Goal: Task Accomplishment & Management: Manage account settings

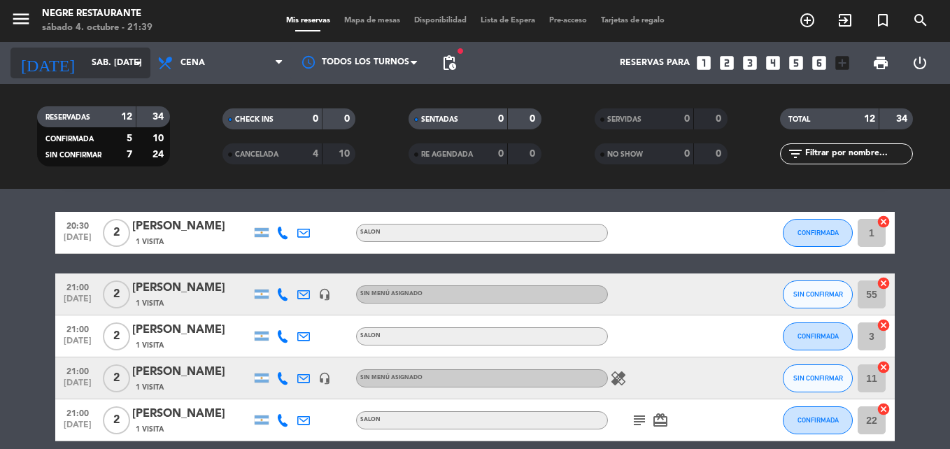
scroll to position [36, 0]
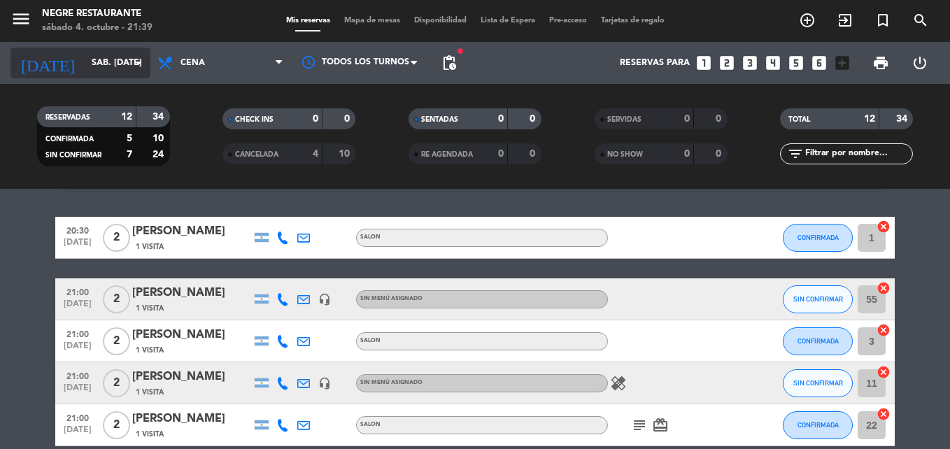
click at [99, 71] on input "sáb. [DATE]" at bounding box center [144, 63] width 118 height 24
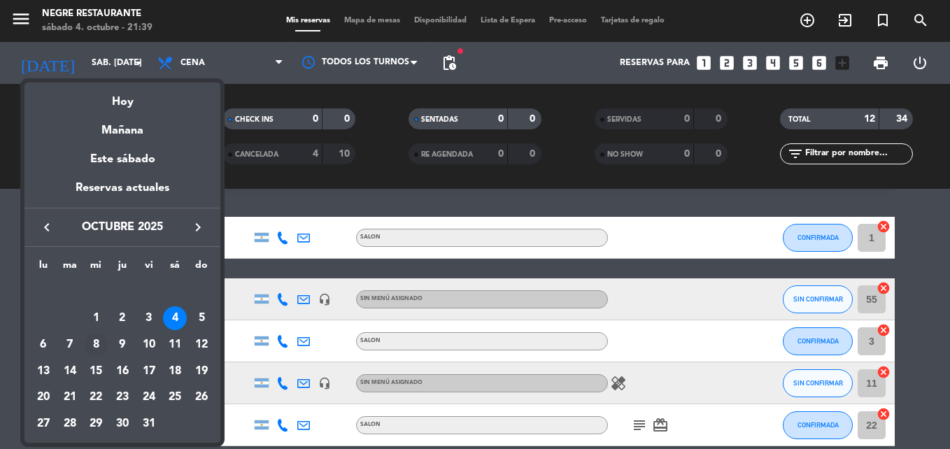
click at [101, 341] on div "8" at bounding box center [96, 345] width 24 height 24
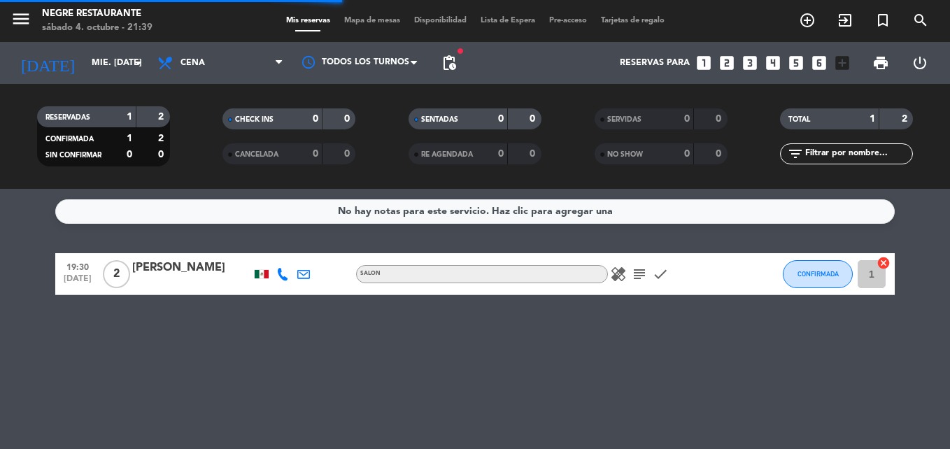
scroll to position [0, 0]
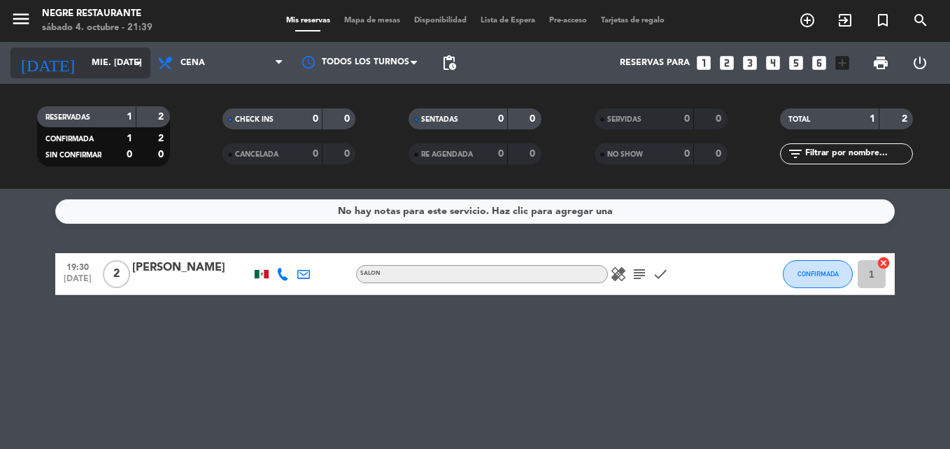
click at [101, 62] on input "mié. [DATE]" at bounding box center [144, 63] width 118 height 24
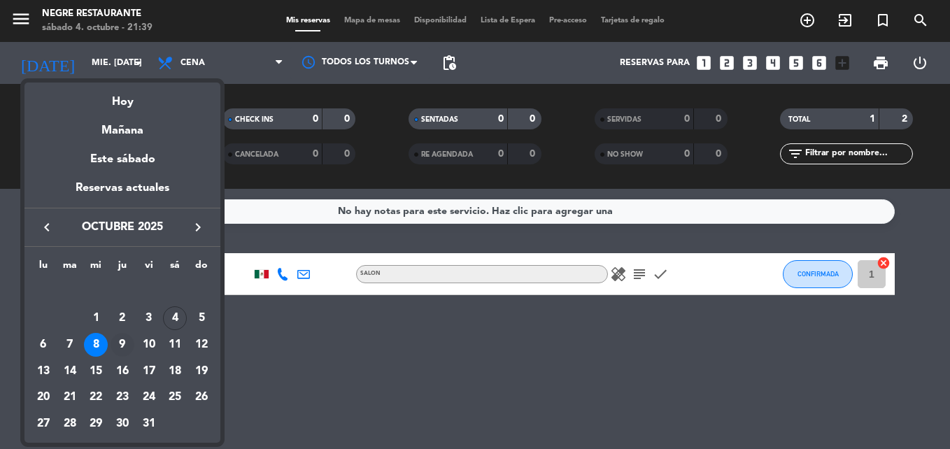
click at [118, 333] on div "9" at bounding box center [122, 345] width 24 height 24
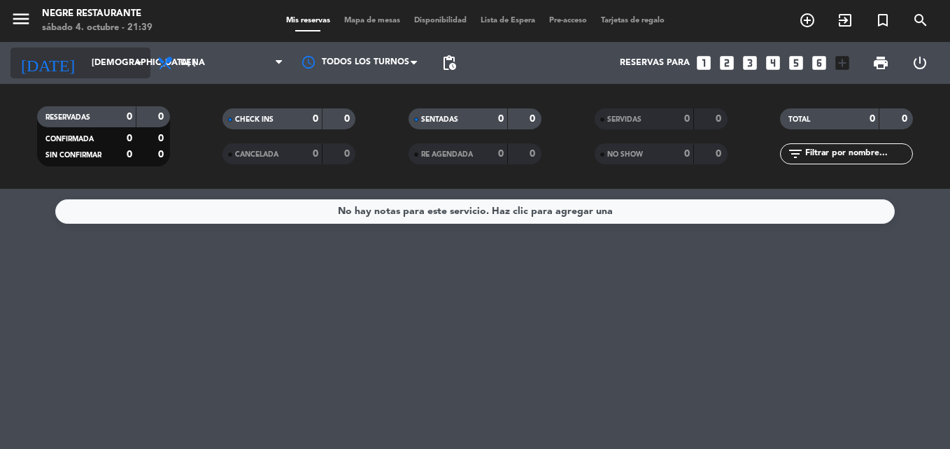
click at [94, 63] on input "[DEMOGRAPHIC_DATA] [DATE]" at bounding box center [144, 63] width 118 height 24
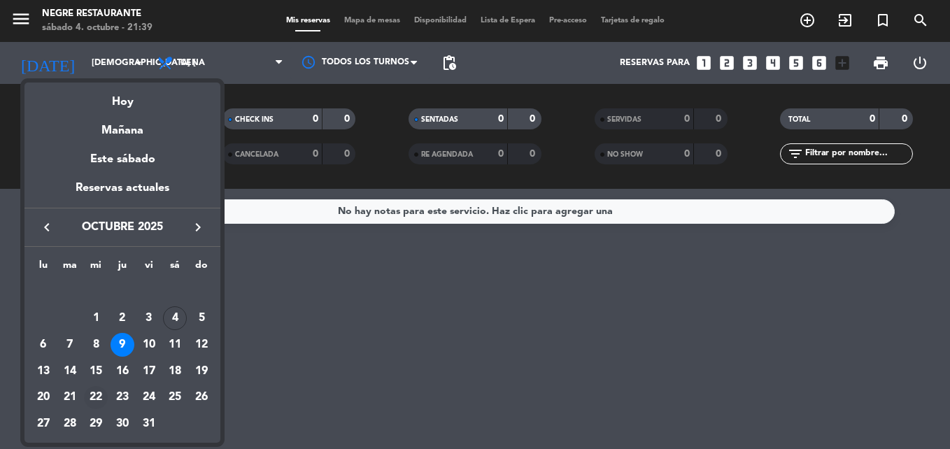
click at [99, 397] on div "22" at bounding box center [96, 398] width 24 height 24
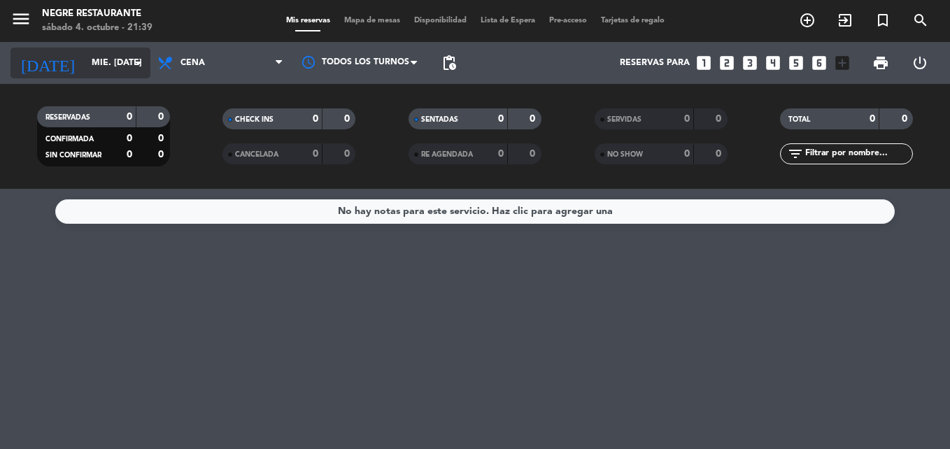
click at [98, 69] on input "mié. [DATE]" at bounding box center [144, 63] width 118 height 24
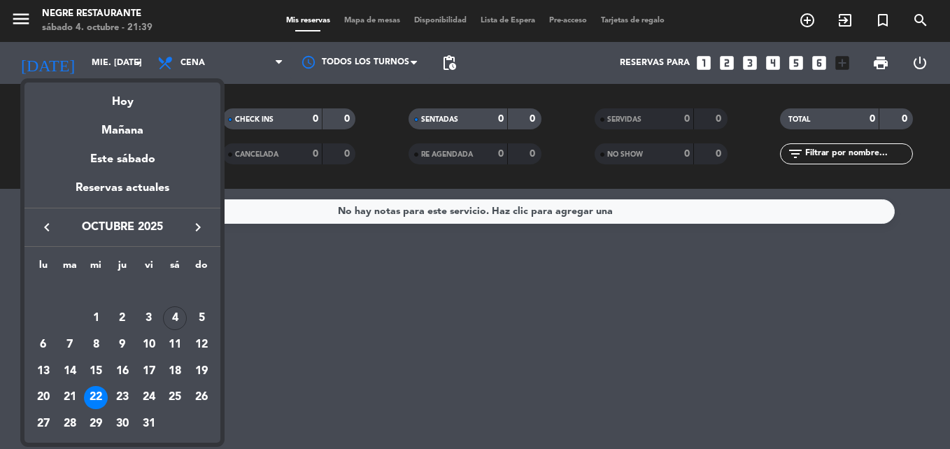
click at [365, 294] on div at bounding box center [475, 224] width 950 height 449
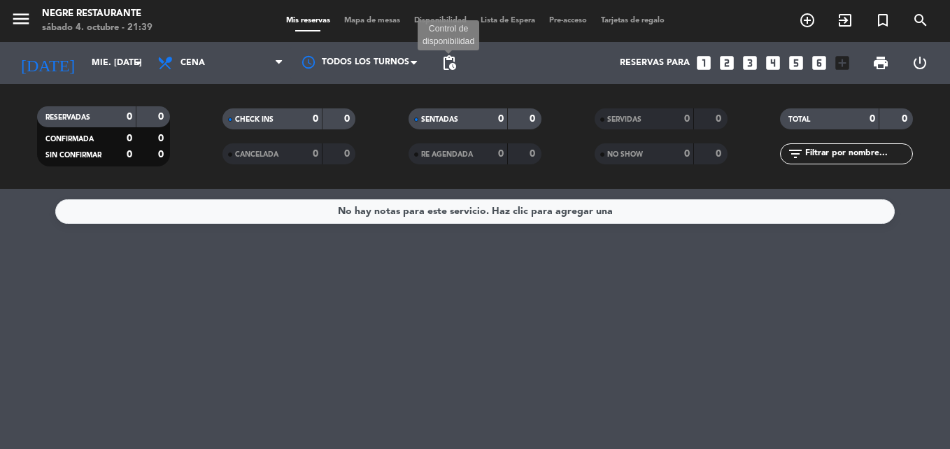
click at [443, 60] on span "pending_actions" at bounding box center [449, 63] width 17 height 17
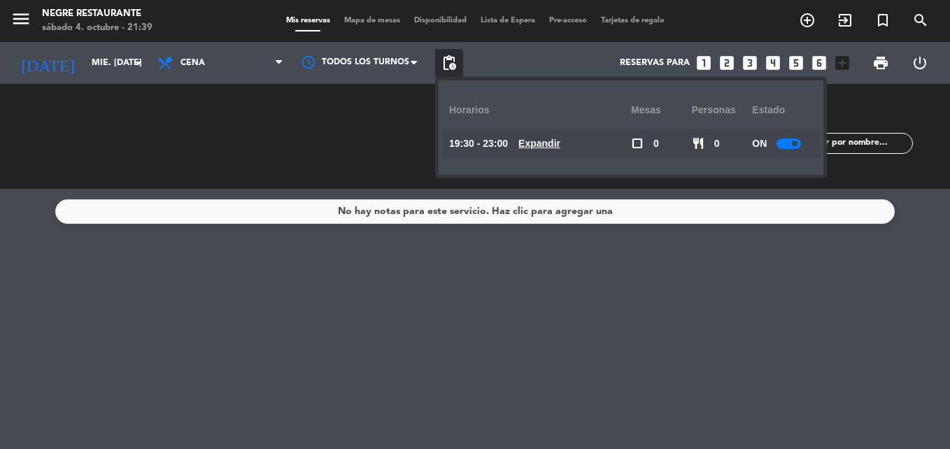
click at [796, 145] on span at bounding box center [795, 144] width 6 height 6
click at [823, 306] on div "No hay notas para este servicio. Haz clic para agregar una" at bounding box center [475, 319] width 950 height 260
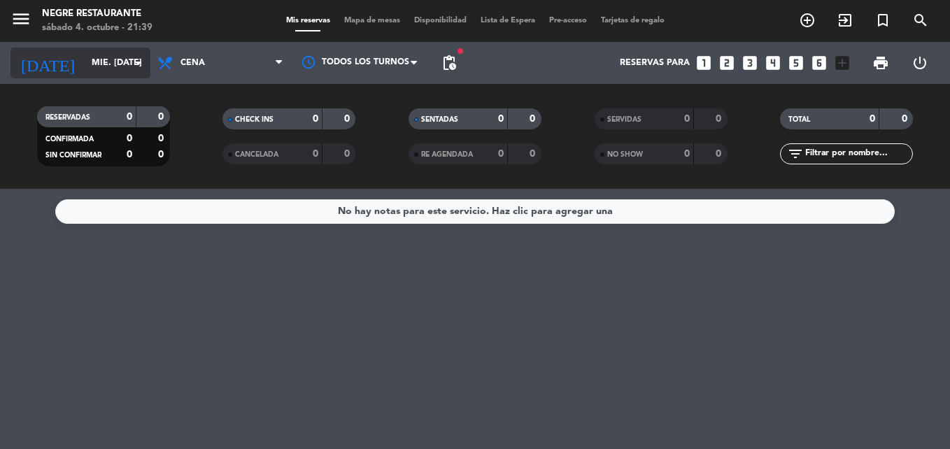
click at [96, 62] on input "mié. [DATE]" at bounding box center [144, 63] width 118 height 24
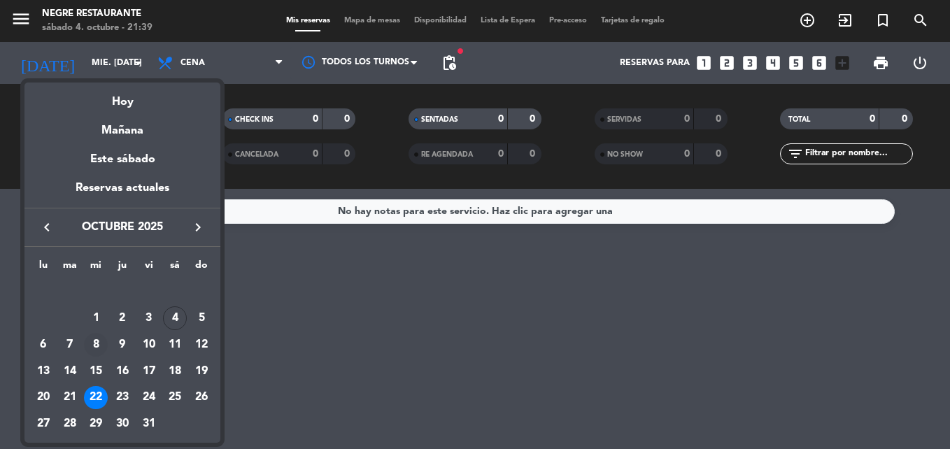
click at [97, 343] on div "8" at bounding box center [96, 345] width 24 height 24
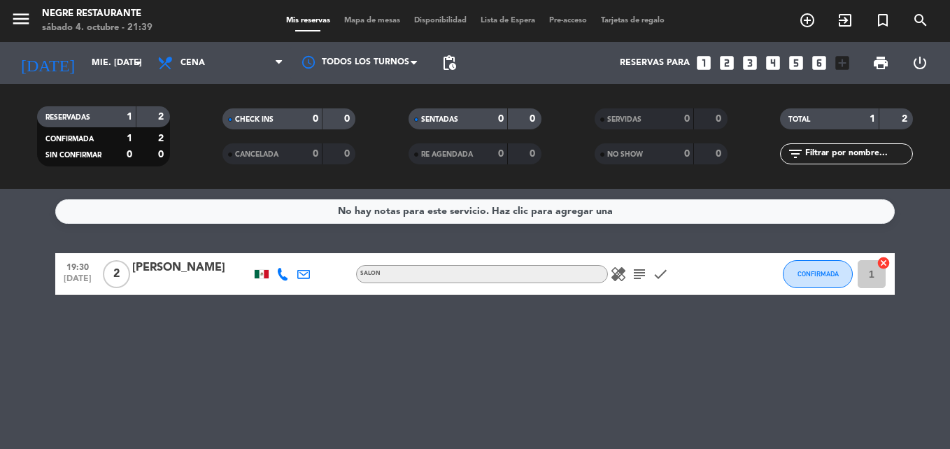
click at [112, 46] on div "[DATE] mié. [DATE] arrow_drop_down" at bounding box center [80, 63] width 140 height 42
click at [112, 62] on input "mié. [DATE]" at bounding box center [144, 63] width 118 height 24
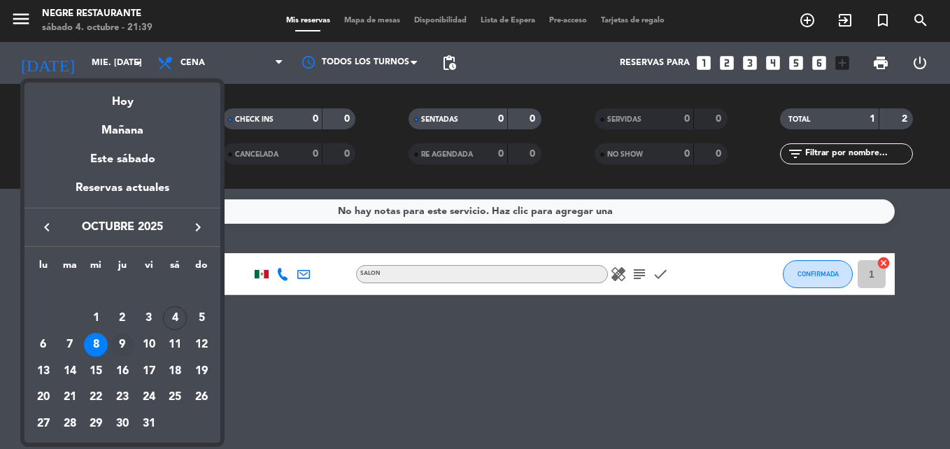
click at [117, 346] on div "9" at bounding box center [122, 345] width 24 height 24
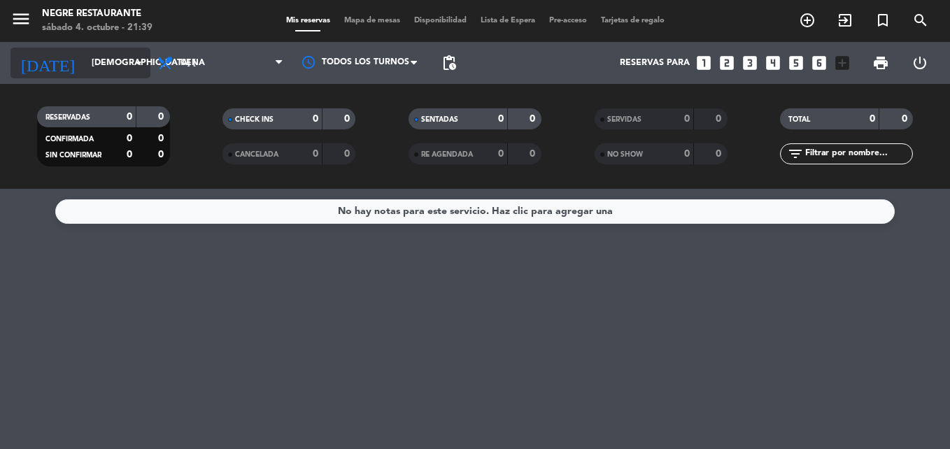
click at [103, 55] on input "[DEMOGRAPHIC_DATA] [DATE]" at bounding box center [144, 63] width 118 height 24
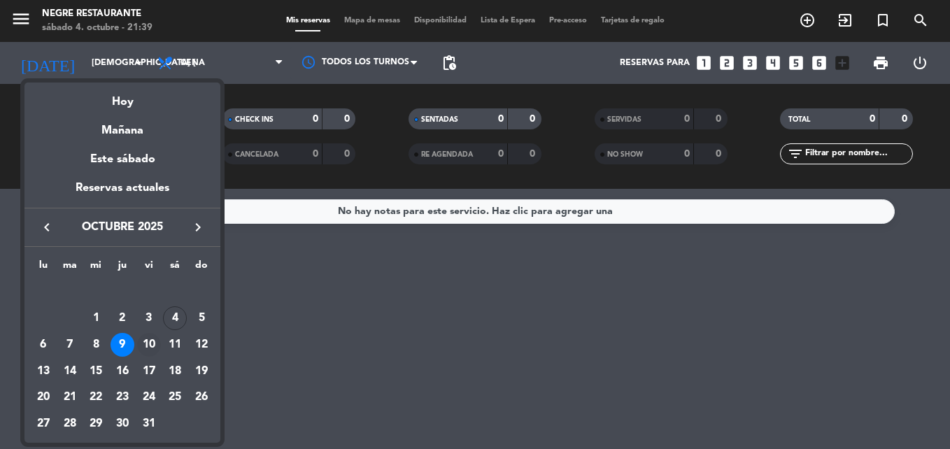
click at [154, 350] on div "10" at bounding box center [149, 345] width 24 height 24
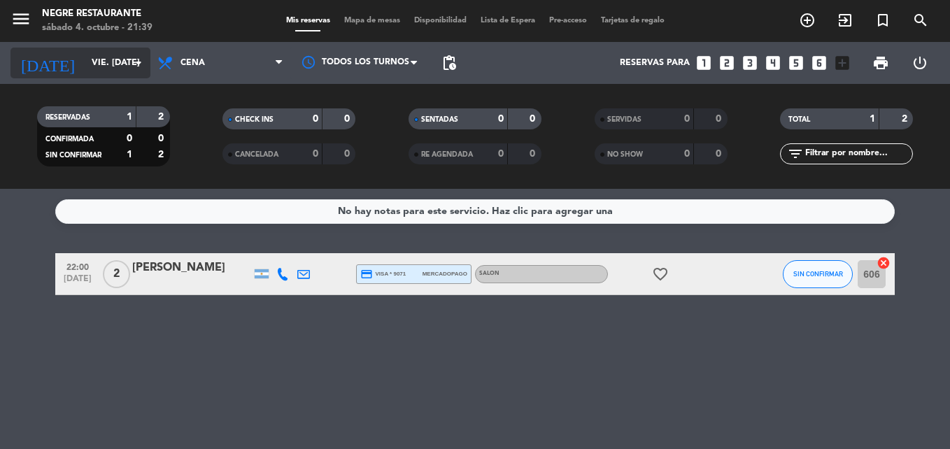
click at [119, 50] on div "[DATE] vie. [DATE] arrow_drop_down" at bounding box center [80, 63] width 140 height 31
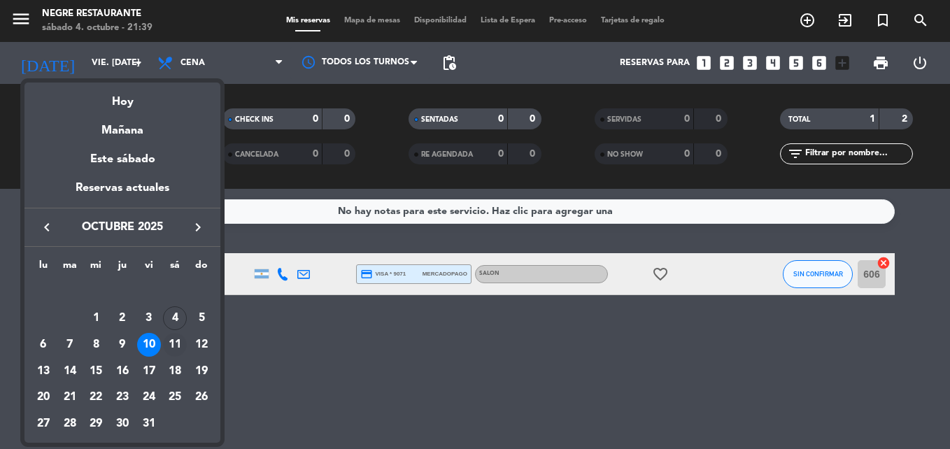
click at [183, 349] on div "11" at bounding box center [175, 345] width 24 height 24
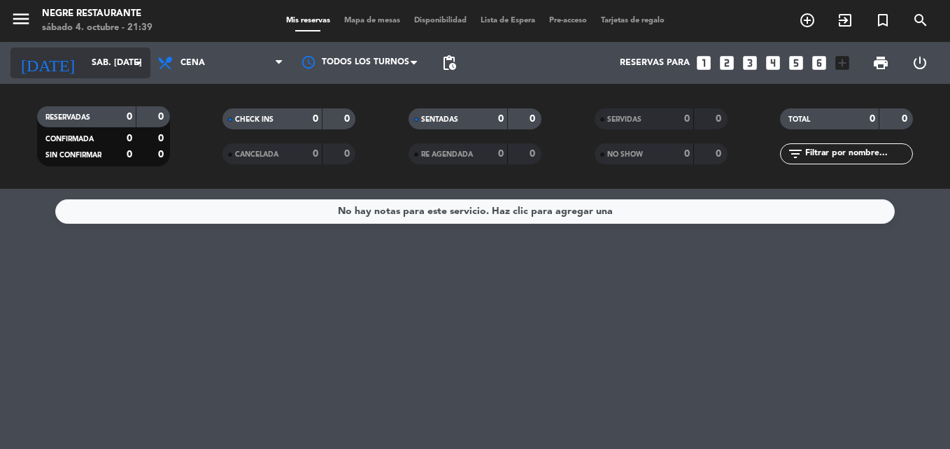
click at [100, 59] on input "sáb. [DATE]" at bounding box center [144, 63] width 118 height 24
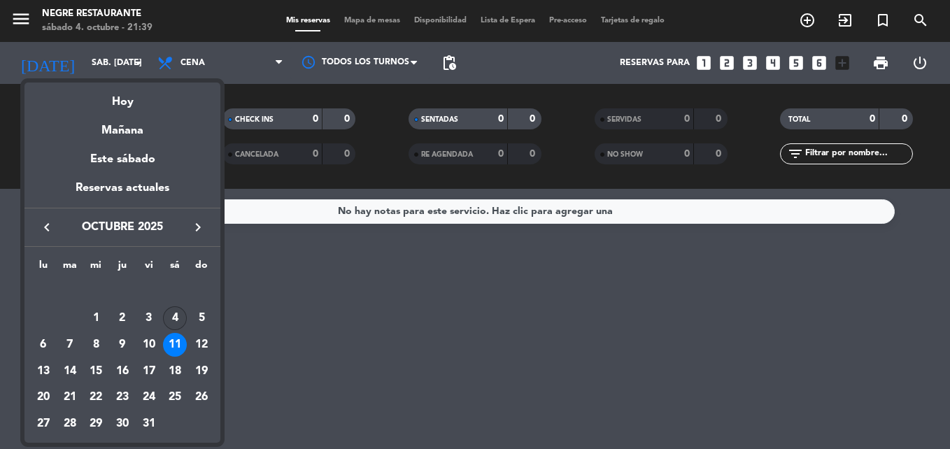
click at [176, 320] on div "4" at bounding box center [175, 318] width 24 height 24
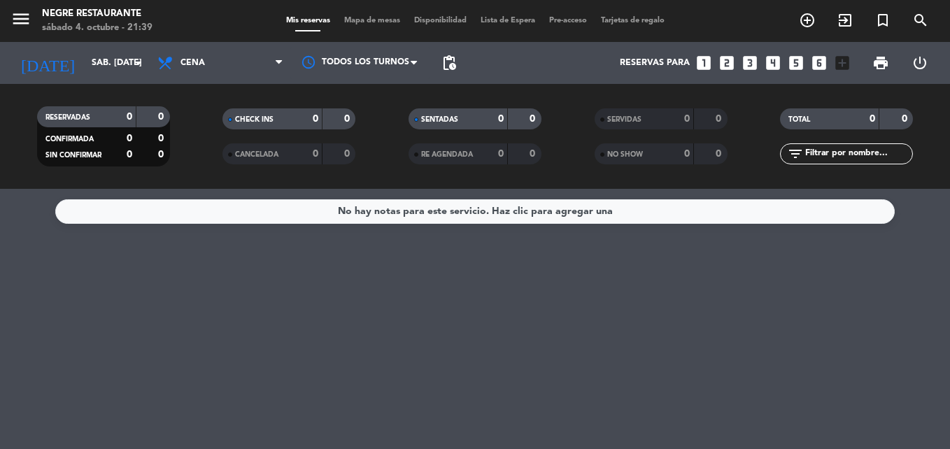
type input "sáb. [DATE]"
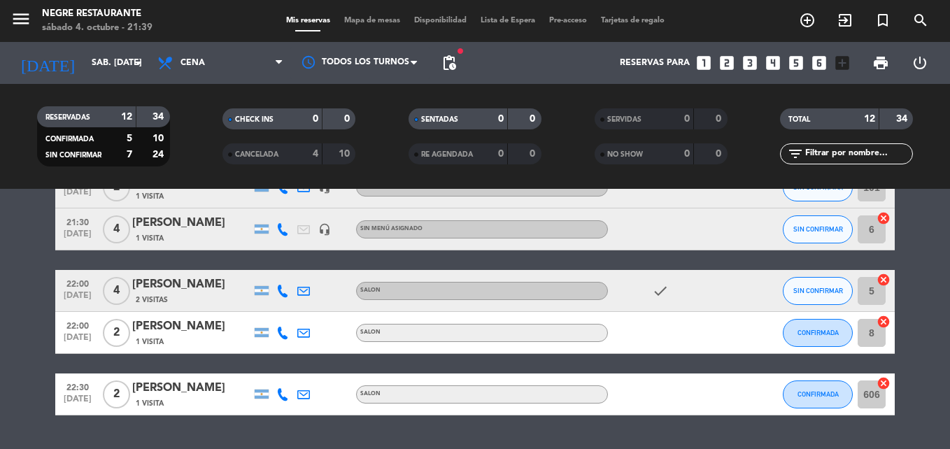
scroll to position [456, 0]
